Goal: Information Seeking & Learning: Check status

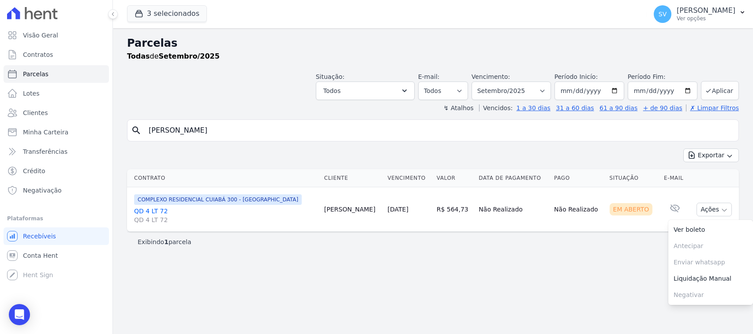
select select
drag, startPoint x: 535, startPoint y: 89, endPoint x: 534, endPoint y: 96, distance: 7.1
click at [535, 89] on select "Filtrar por período ──────── Todos os meses Outubro/2022 Novembro/2022 Dezembro…" at bounding box center [511, 91] width 79 height 19
select select "06/2025"
click at [483, 82] on select "Filtrar por período ──────── Todos os meses Outubro/2022 Novembro/2022 Dezembro…" at bounding box center [511, 91] width 79 height 19
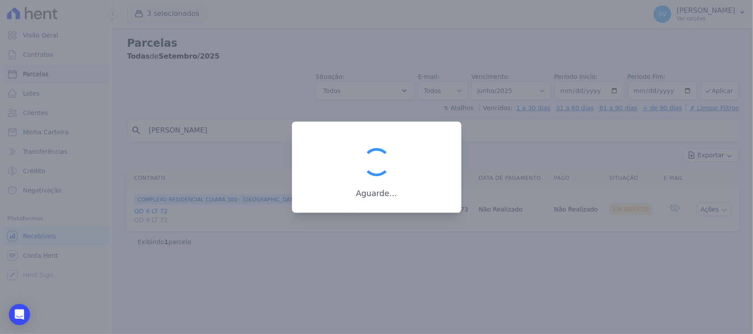
click at [246, 129] on div at bounding box center [376, 167] width 753 height 334
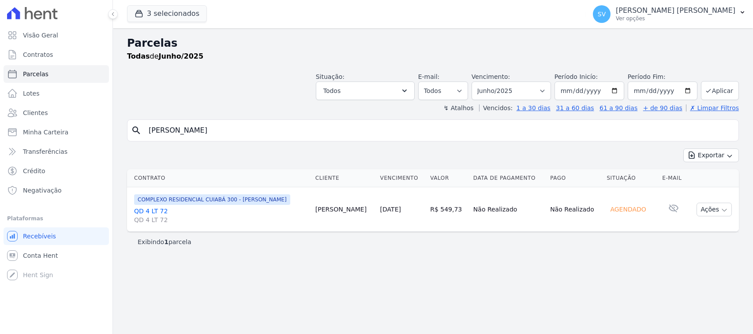
select select
click at [246, 129] on input "[PERSON_NAME]" at bounding box center [438, 131] width 591 height 18
drag, startPoint x: 246, startPoint y: 129, endPoint x: 157, endPoint y: 127, distance: 88.7
click at [150, 120] on div "search [PERSON_NAME]" at bounding box center [433, 131] width 612 height 22
paste input "8787721574940"
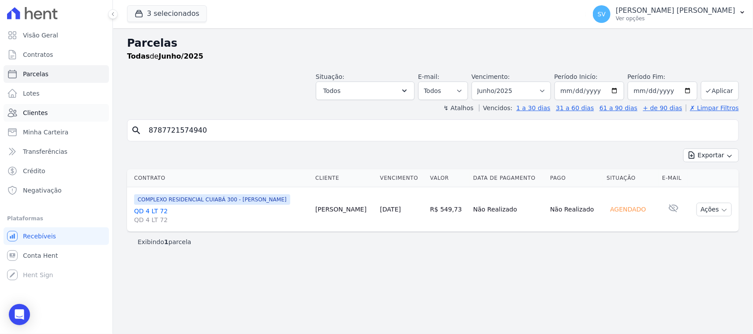
drag, startPoint x: 203, startPoint y: 128, endPoint x: 90, endPoint y: 115, distance: 113.6
click at [91, 115] on div "Visão Geral Contratos [GEOGRAPHIC_DATA] Lotes Clientes Minha Carteira Transferê…" at bounding box center [376, 167] width 753 height 334
type input "KACIO [PERSON_NAME] [PERSON_NAME]"
select select
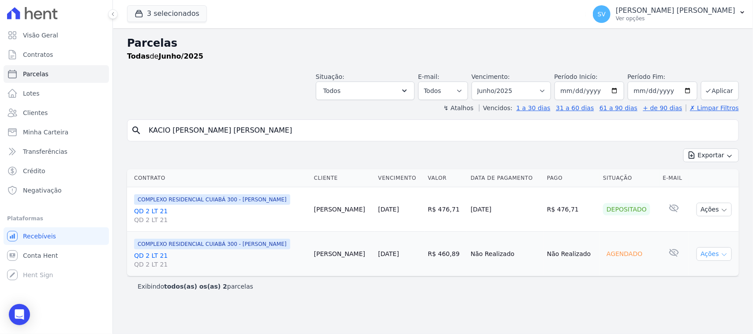
click at [715, 254] on button "Ações" at bounding box center [713, 254] width 35 height 14
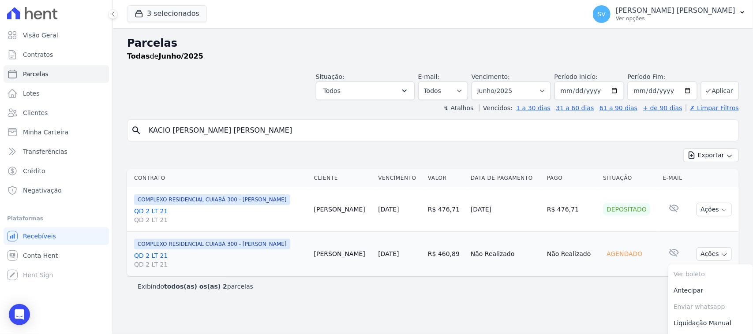
click at [562, 137] on input "KACIO [PERSON_NAME] [PERSON_NAME]" at bounding box center [438, 131] width 591 height 18
